Goal: Task Accomplishment & Management: Manage account settings

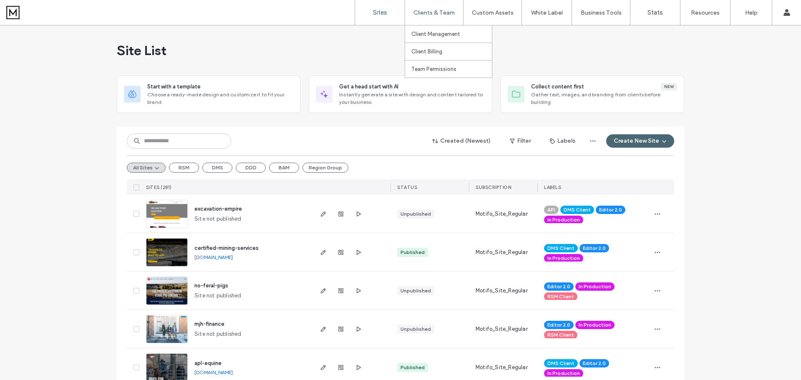
click at [434, 13] on label "Clients & Team" at bounding box center [433, 12] width 41 height 7
click at [437, 33] on label "Client Management" at bounding box center [435, 34] width 49 height 6
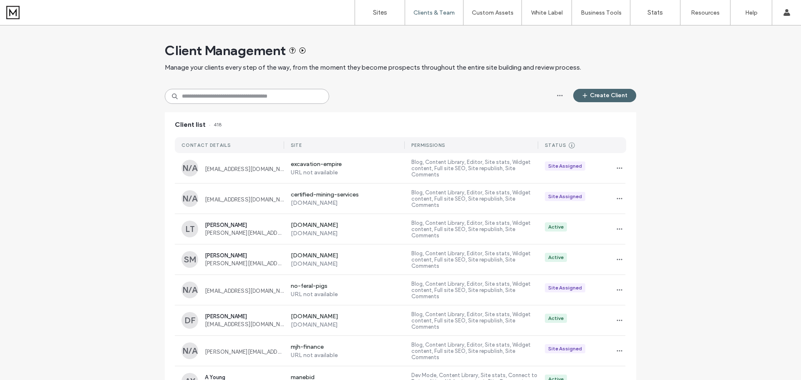
click at [297, 95] on input at bounding box center [247, 96] width 164 height 15
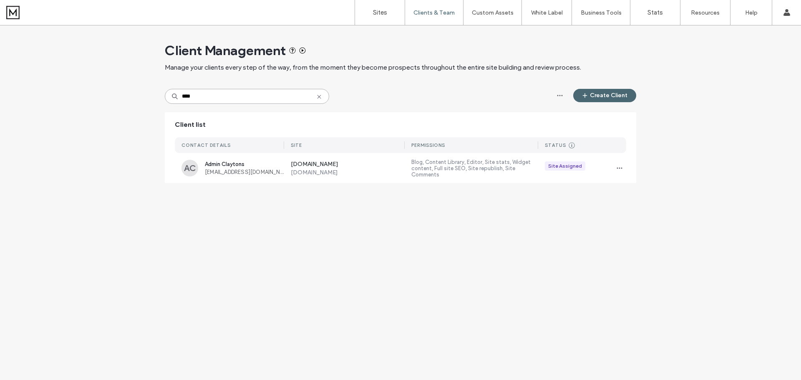
type input "****"
click at [616, 98] on button "Create Client" at bounding box center [604, 95] width 63 height 13
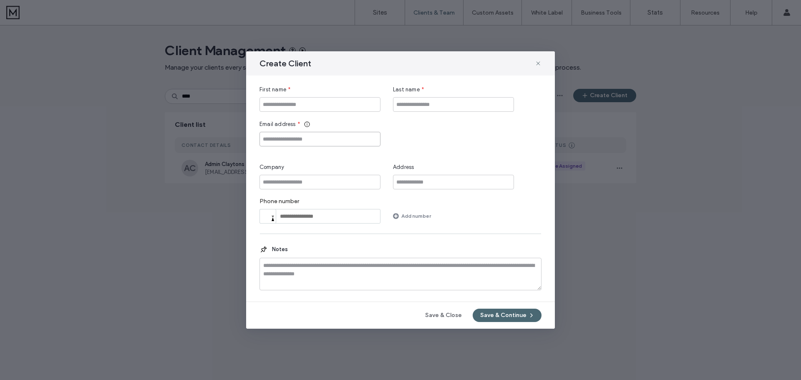
click at [372, 140] on input "Email address" at bounding box center [320, 139] width 121 height 15
paste input "**********"
type input "**********"
click at [327, 104] on input "First name" at bounding box center [320, 104] width 121 height 15
type input "*******"
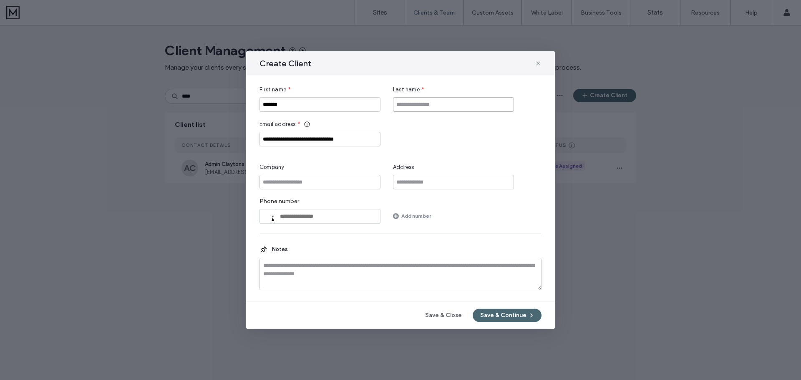
click at [427, 106] on input "Last name" at bounding box center [453, 104] width 121 height 15
type input "**********"
click at [514, 315] on button "Save & Continue" at bounding box center [507, 315] width 69 height 13
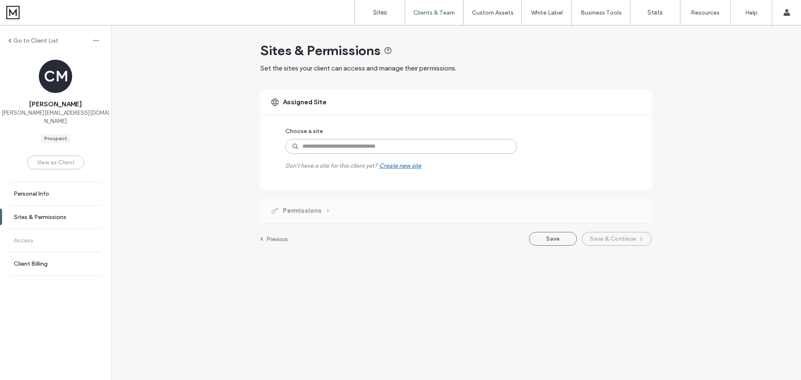
click at [423, 145] on input at bounding box center [401, 146] width 232 height 15
type input "***"
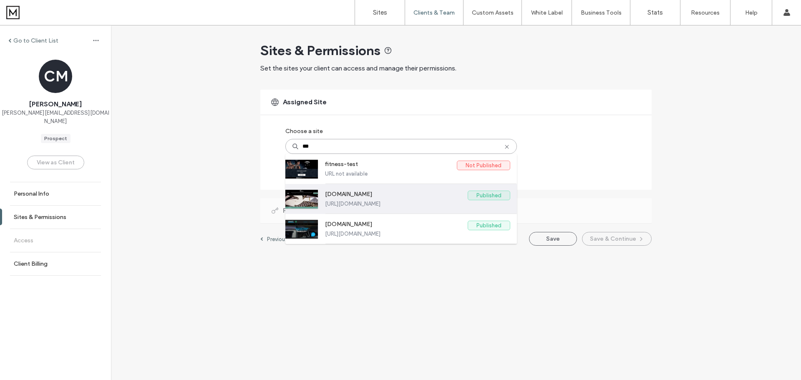
click at [443, 197] on label "www.fitzys.com" at bounding box center [396, 196] width 143 height 10
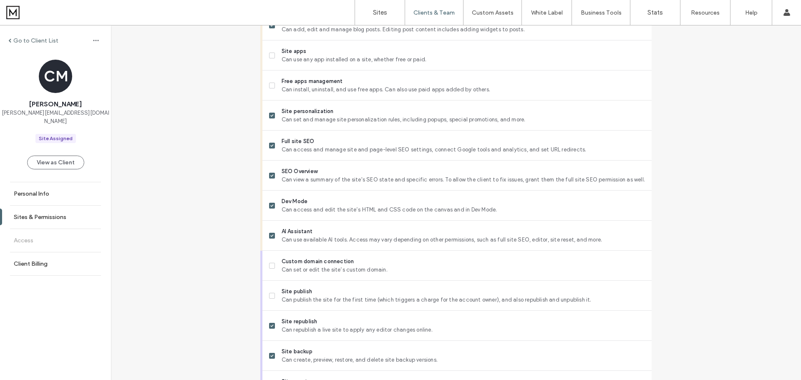
scroll to position [640, 0]
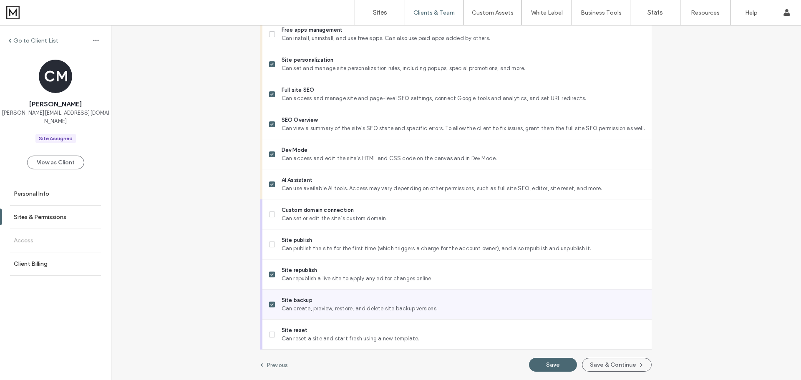
click at [271, 305] on span at bounding box center [272, 305] width 6 height 6
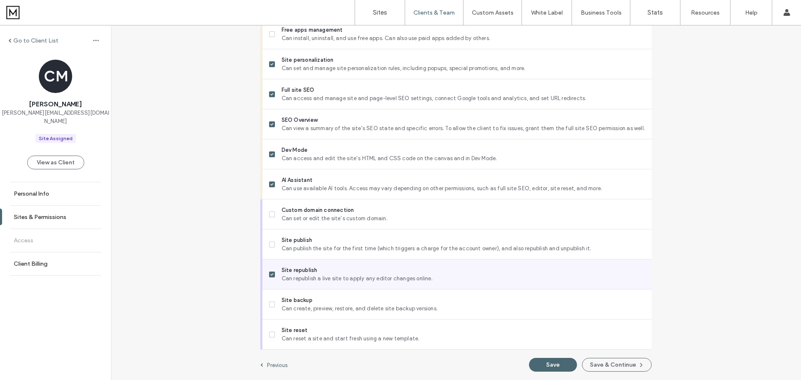
click at [270, 276] on span at bounding box center [272, 275] width 6 height 6
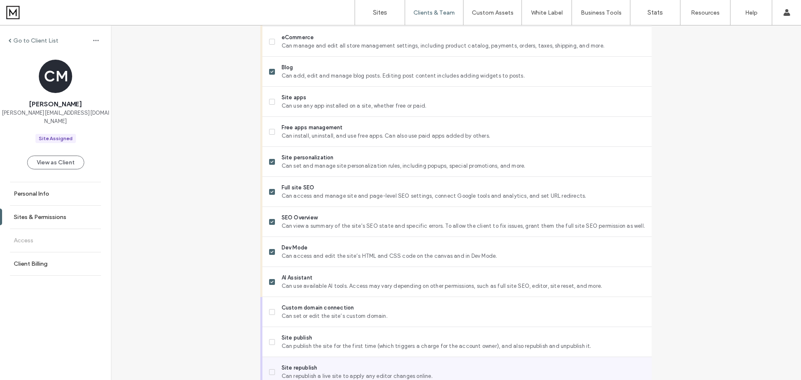
scroll to position [515, 0]
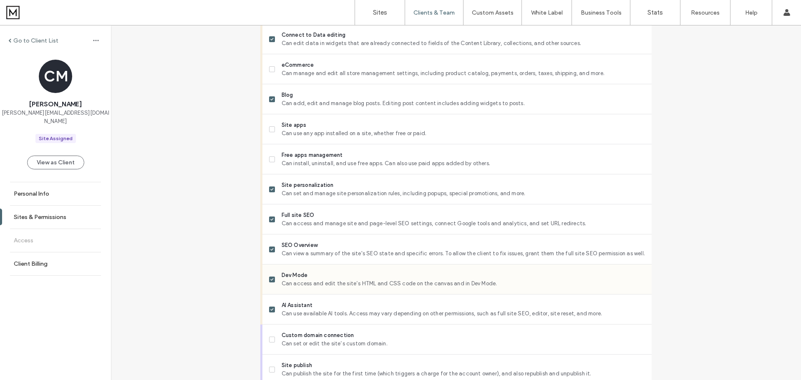
click at [270, 278] on icon at bounding box center [271, 279] width 3 height 3
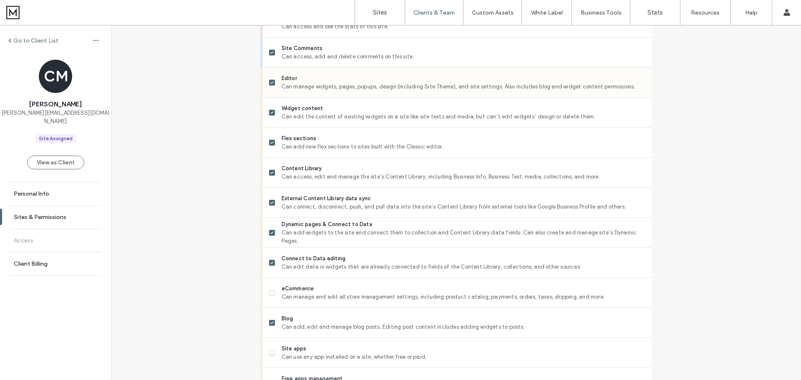
scroll to position [306, 0]
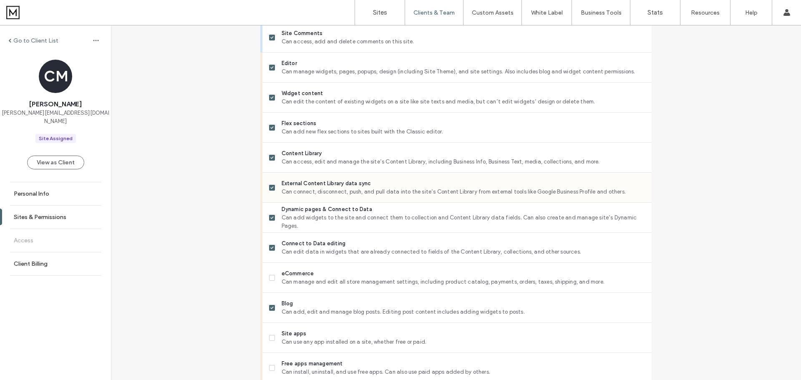
click at [272, 188] on span at bounding box center [272, 188] width 6 height 6
click at [272, 219] on label "Dynamic pages & Connect to Data Can add widgets to the site and connect them to…" at bounding box center [457, 217] width 376 height 25
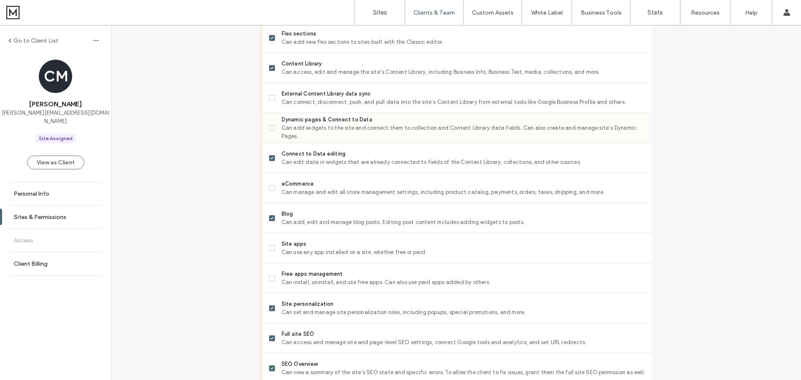
scroll to position [431, 0]
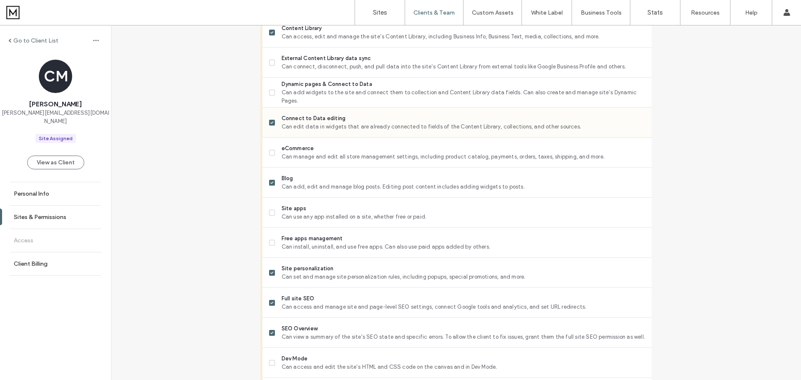
click at [273, 122] on label "Connect to Data editing Can edit data in widgets that are already connected to …" at bounding box center [457, 122] width 376 height 17
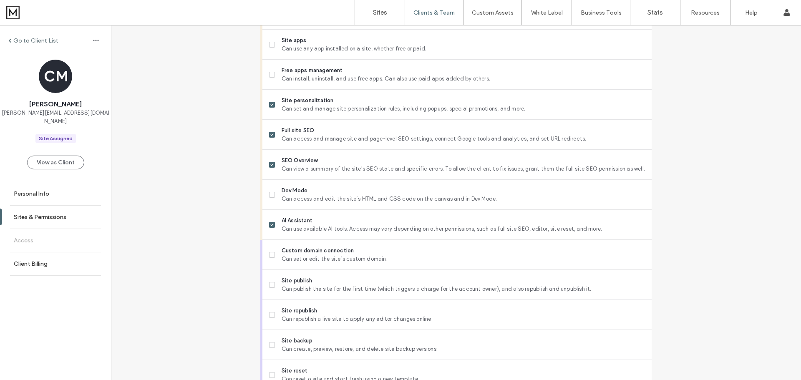
scroll to position [640, 0]
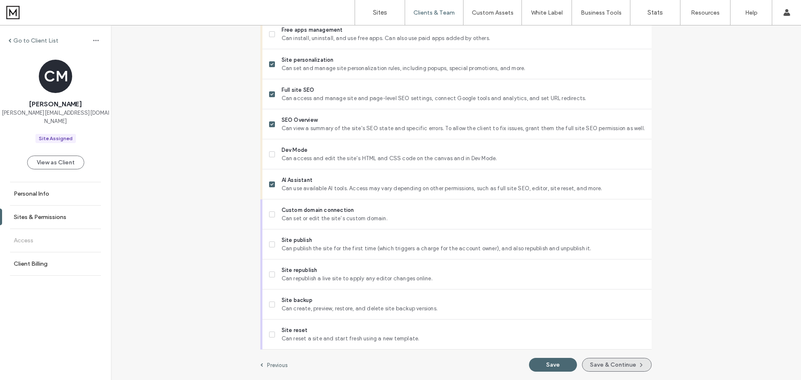
click at [603, 361] on button "Save & Continue" at bounding box center [617, 365] width 70 height 14
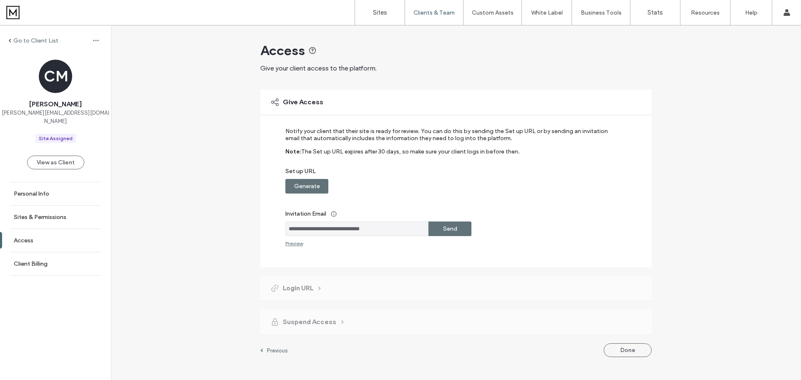
click at [456, 227] on label "Send" at bounding box center [450, 228] width 14 height 15
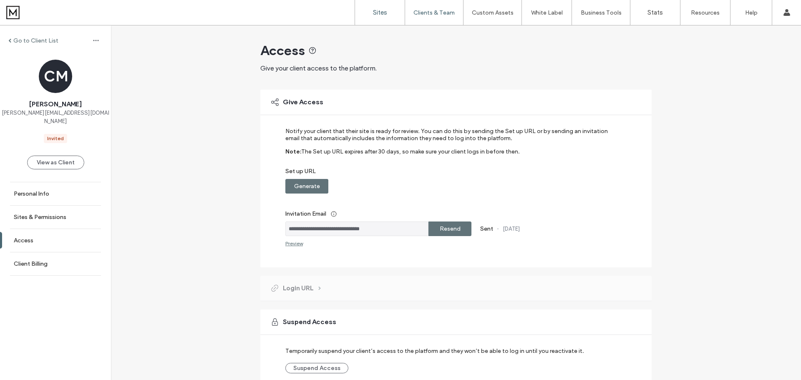
click at [379, 17] on link "Sites" at bounding box center [380, 12] width 50 height 25
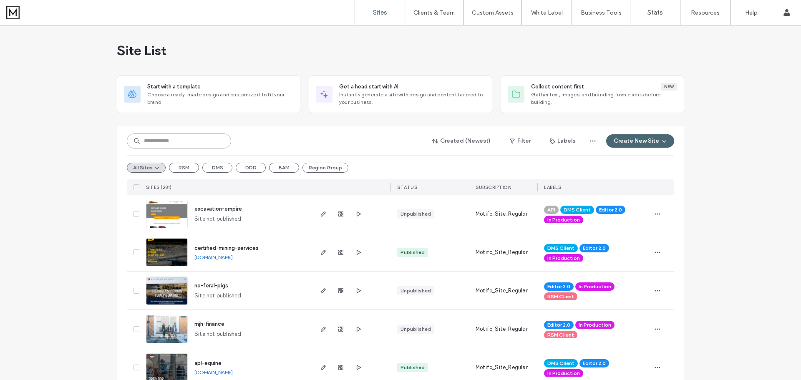
click at [202, 139] on input at bounding box center [179, 141] width 104 height 15
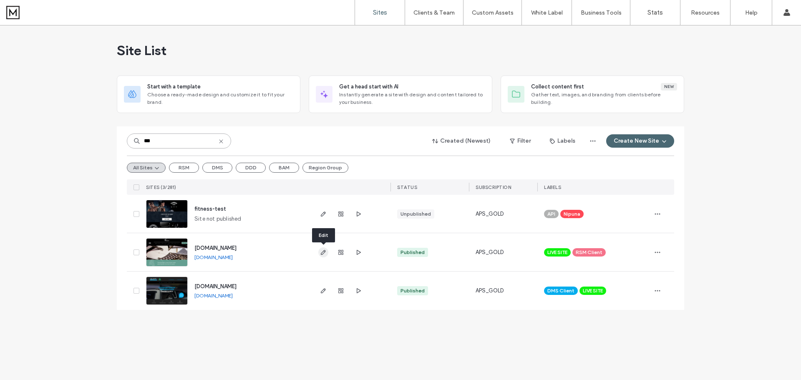
type input "***"
click at [324, 252] on icon "button" at bounding box center [323, 252] width 7 height 7
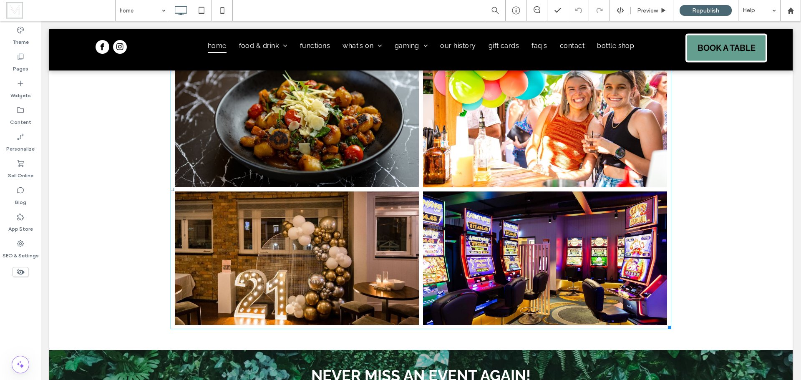
click at [387, 221] on link at bounding box center [297, 259] width 244 height 134
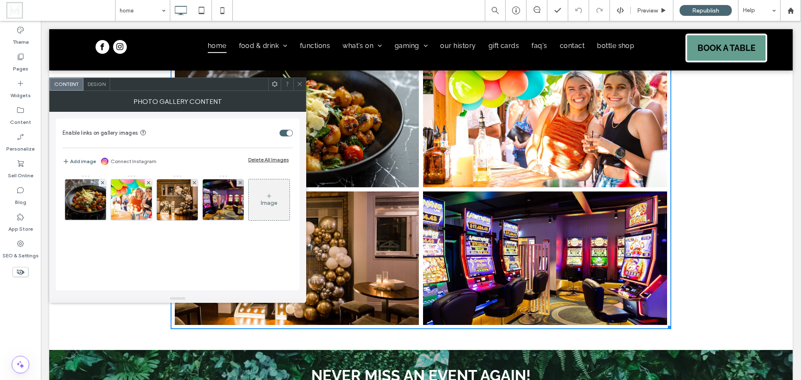
click at [305, 85] on div at bounding box center [299, 84] width 13 height 13
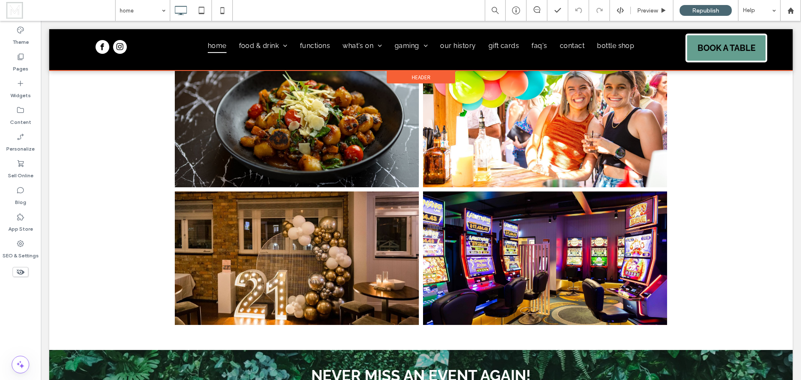
click at [360, 44] on div at bounding box center [420, 49] width 743 height 41
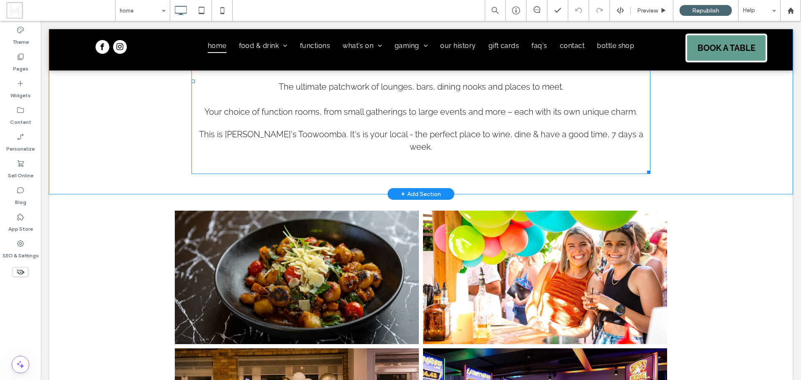
scroll to position [542, 0]
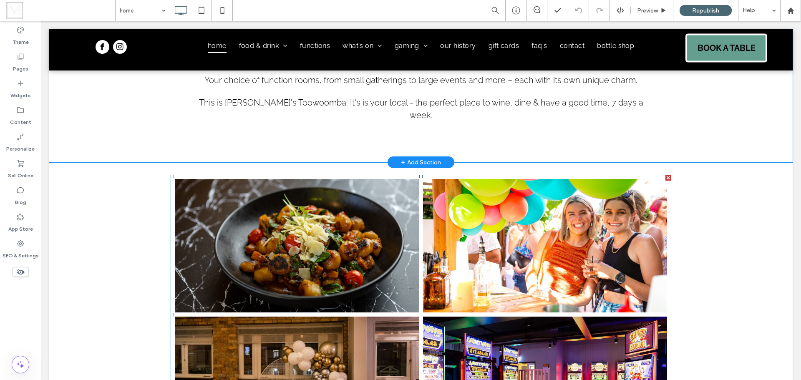
click at [353, 250] on link at bounding box center [297, 246] width 244 height 134
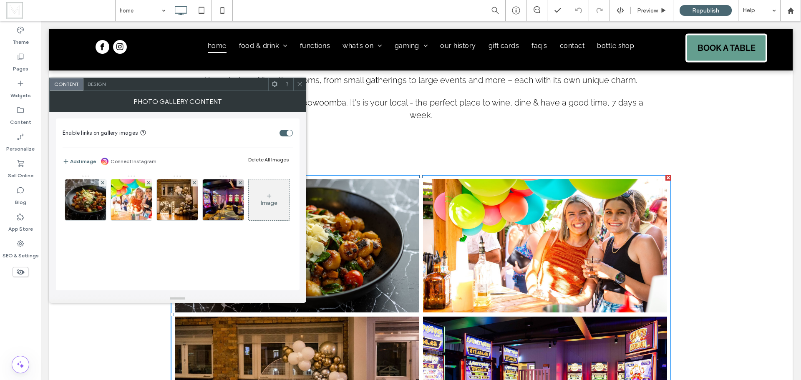
click at [297, 83] on icon at bounding box center [300, 84] width 6 height 6
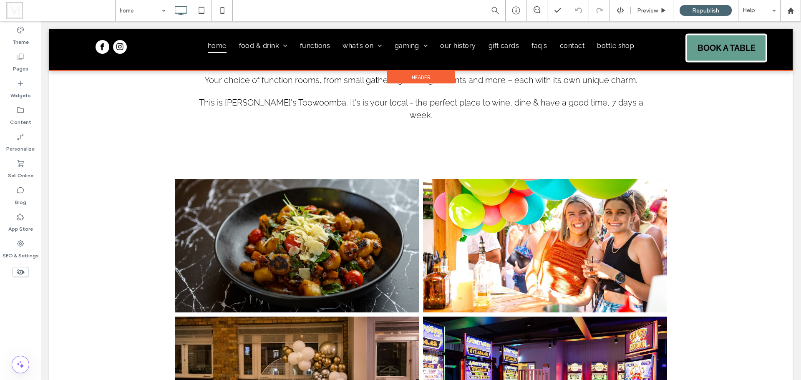
click at [405, 45] on div at bounding box center [420, 49] width 743 height 41
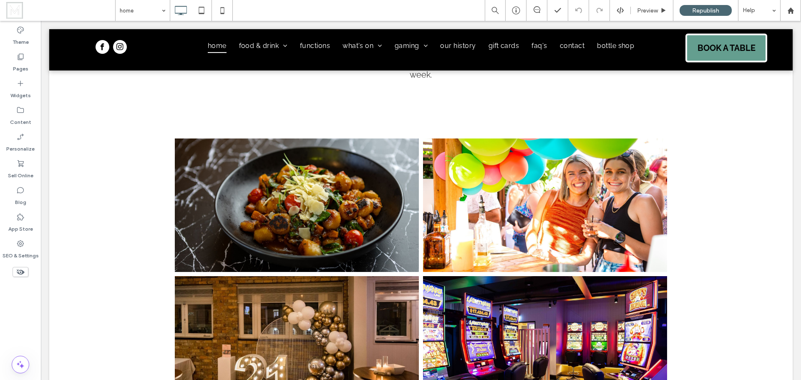
scroll to position [584, 0]
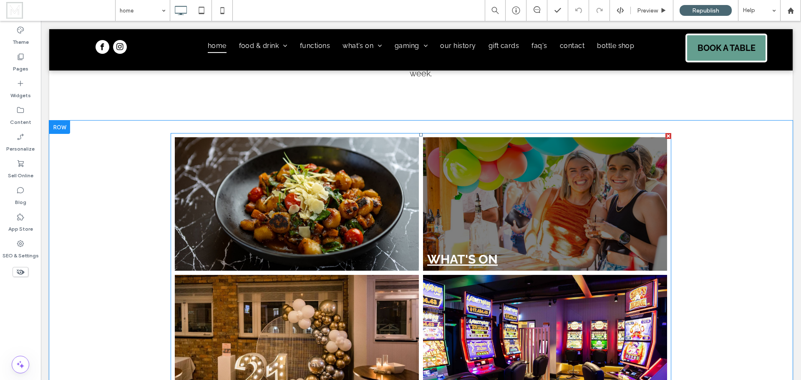
click at [446, 188] on link at bounding box center [545, 204] width 259 height 141
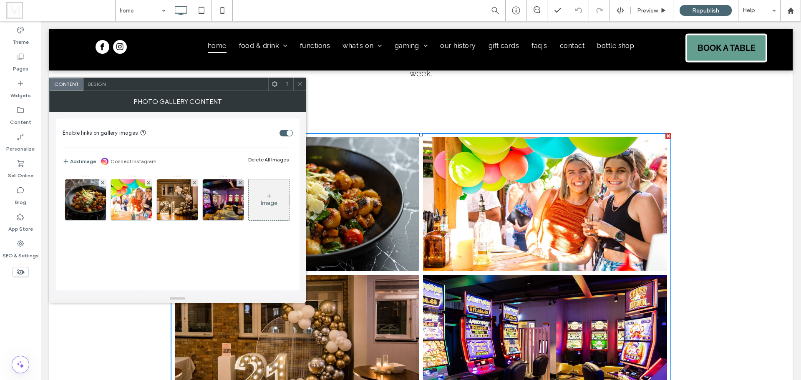
click at [300, 89] on span at bounding box center [300, 84] width 6 height 13
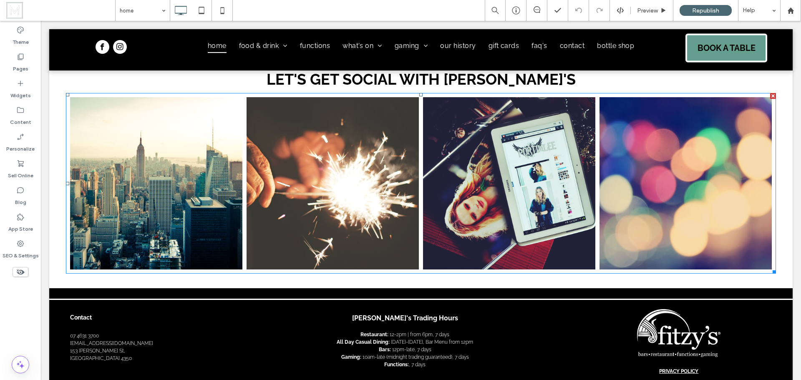
scroll to position [1001, 0]
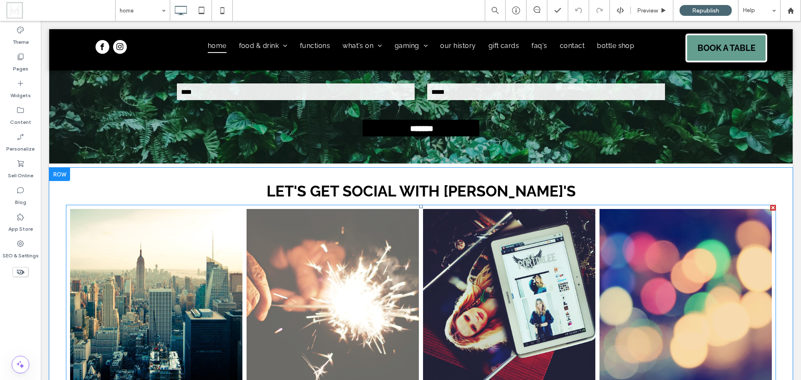
click at [383, 262] on link at bounding box center [333, 295] width 183 height 183
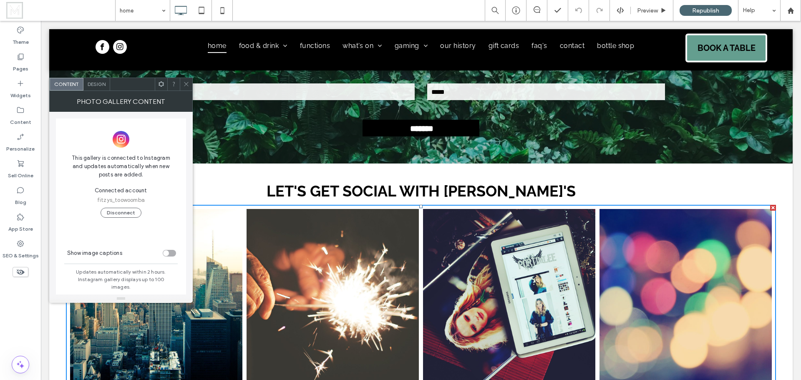
click at [189, 85] on icon at bounding box center [186, 84] width 6 height 6
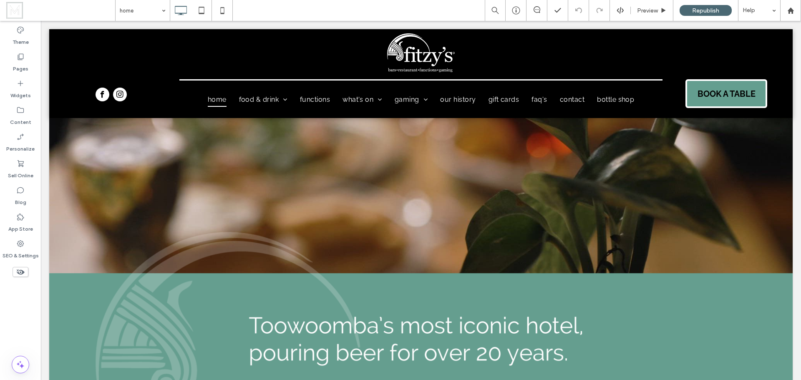
scroll to position [0, 0]
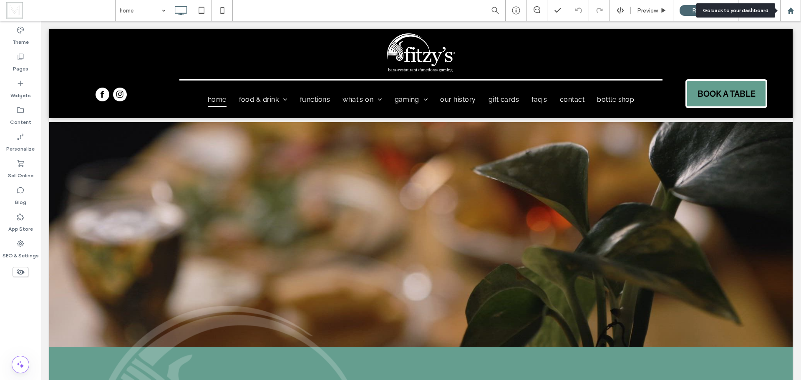
click at [788, 11] on icon at bounding box center [790, 10] width 7 height 7
